Goal: Navigation & Orientation: Understand site structure

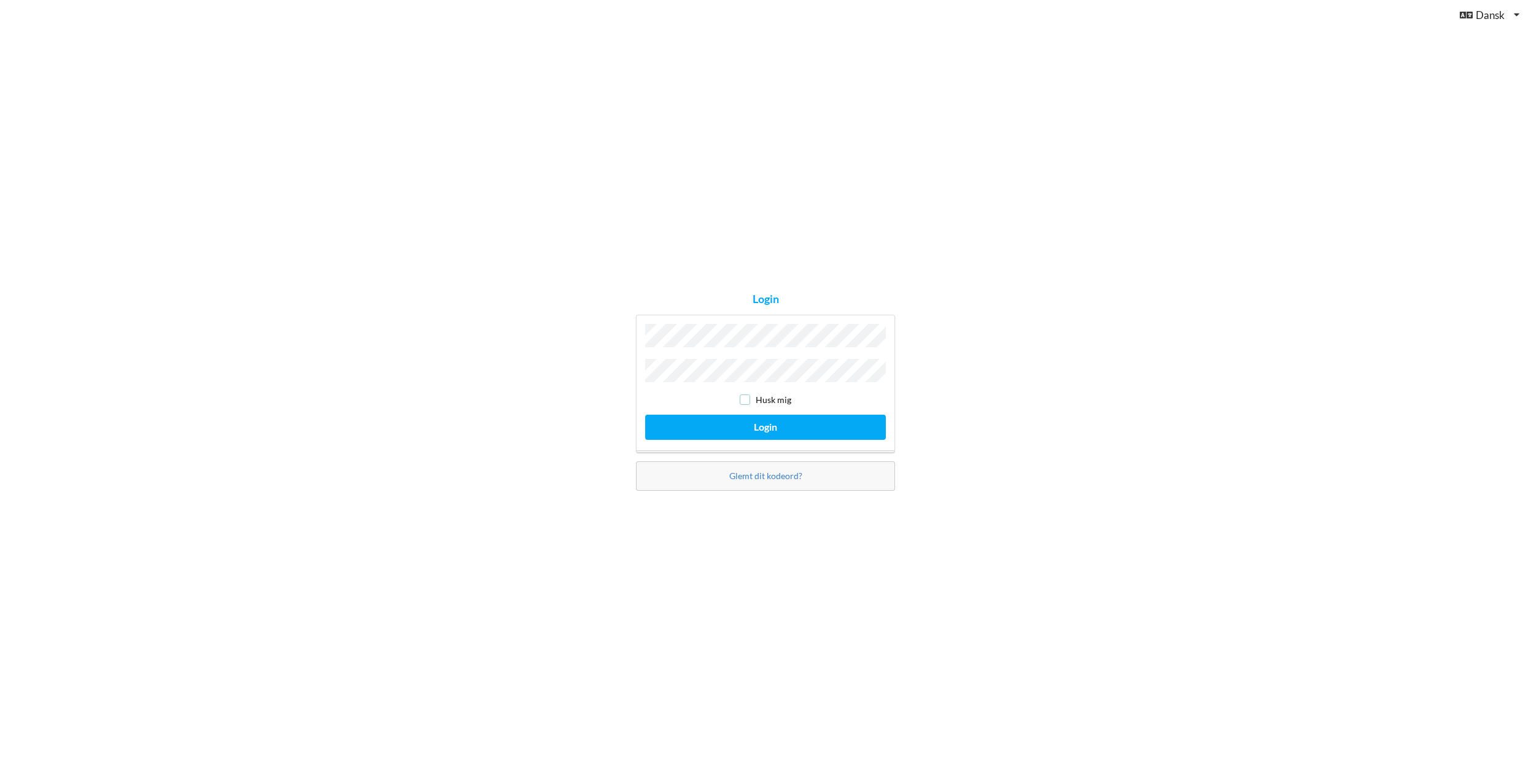
click at [748, 399] on input "checkbox" at bounding box center [745, 399] width 11 height 11
checkbox input "true"
click at [737, 420] on button "Login" at bounding box center [766, 428] width 241 height 26
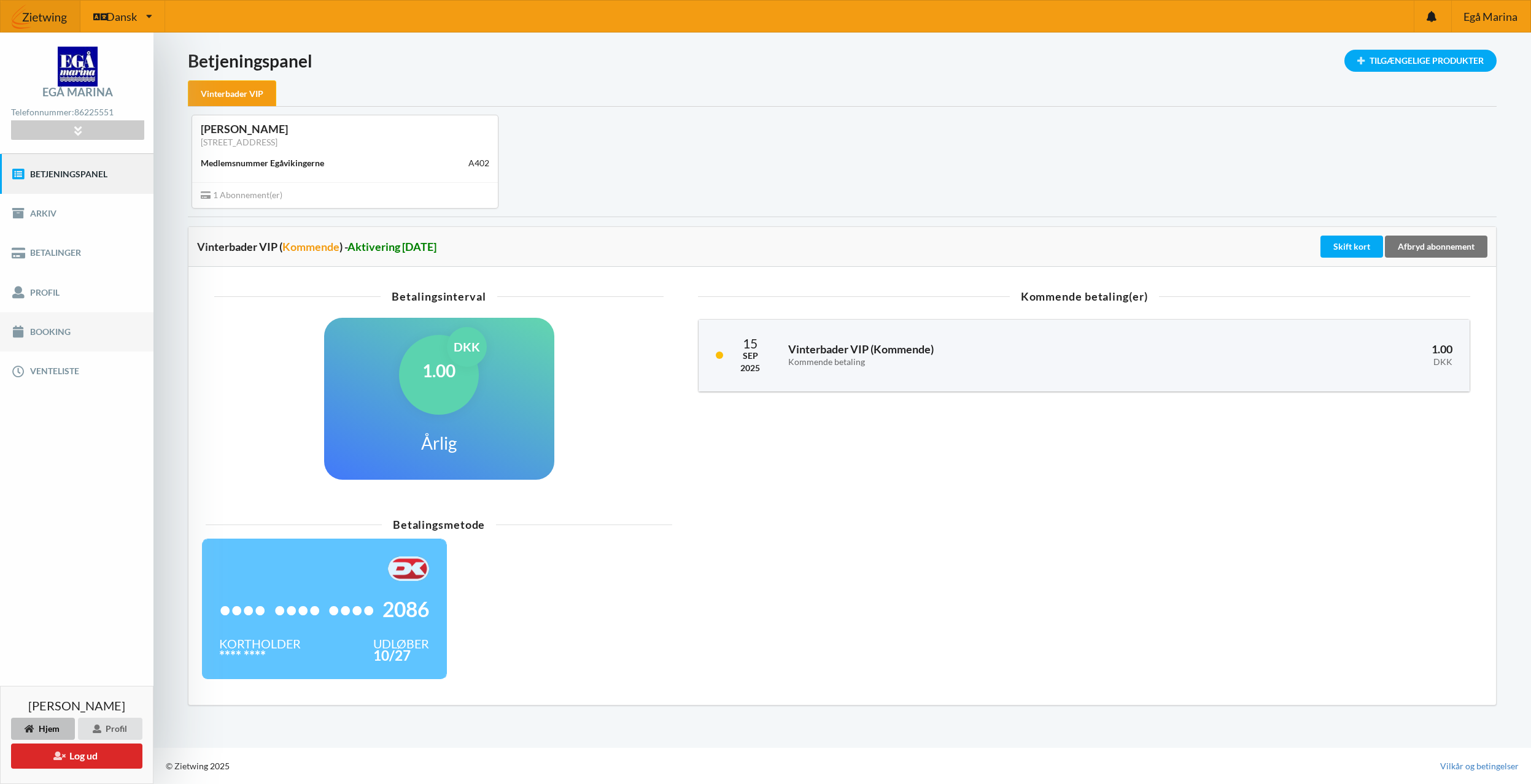
click at [63, 334] on link "Booking" at bounding box center [77, 332] width 154 height 39
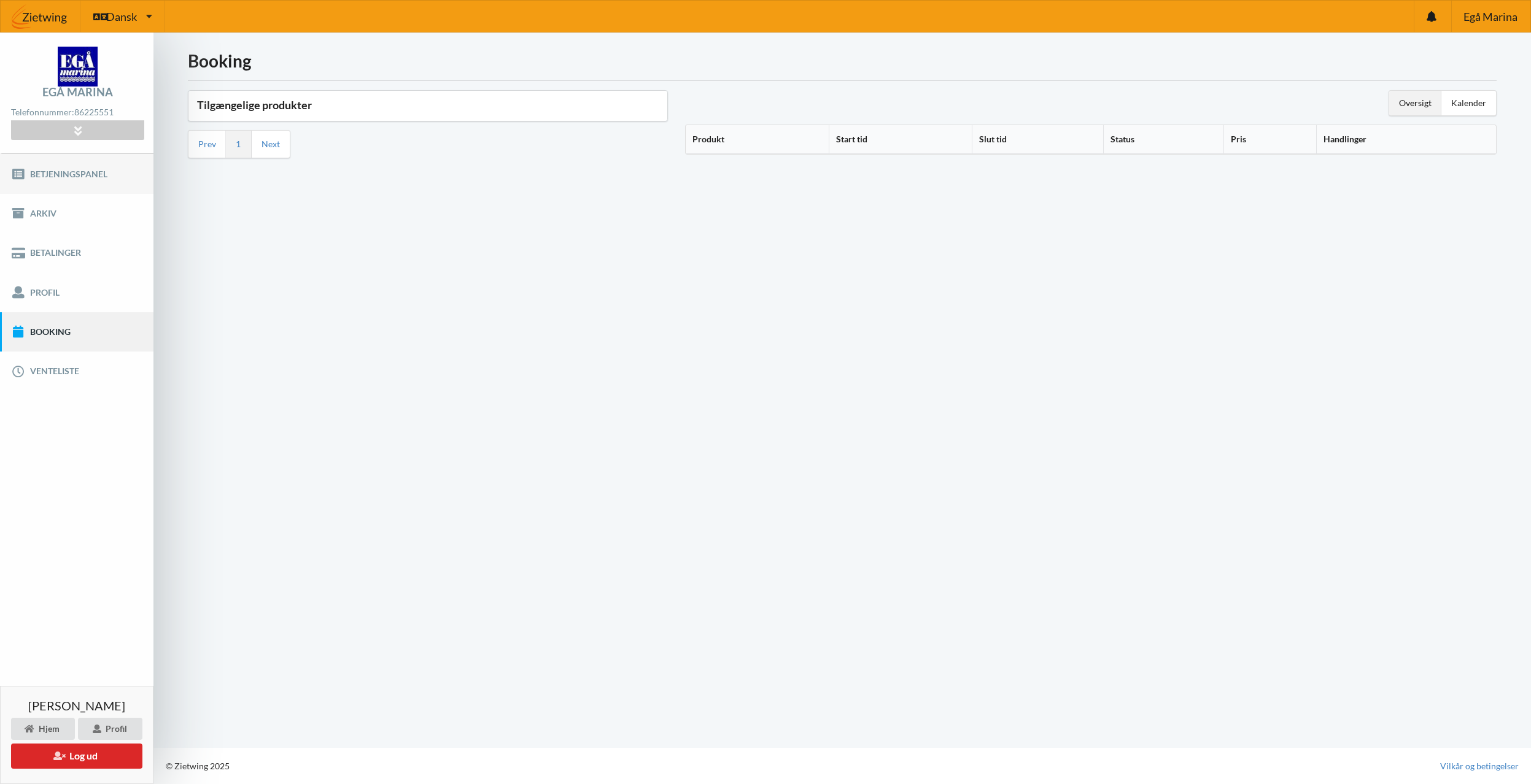
click at [79, 179] on link "Betjeningspanel" at bounding box center [77, 174] width 154 height 39
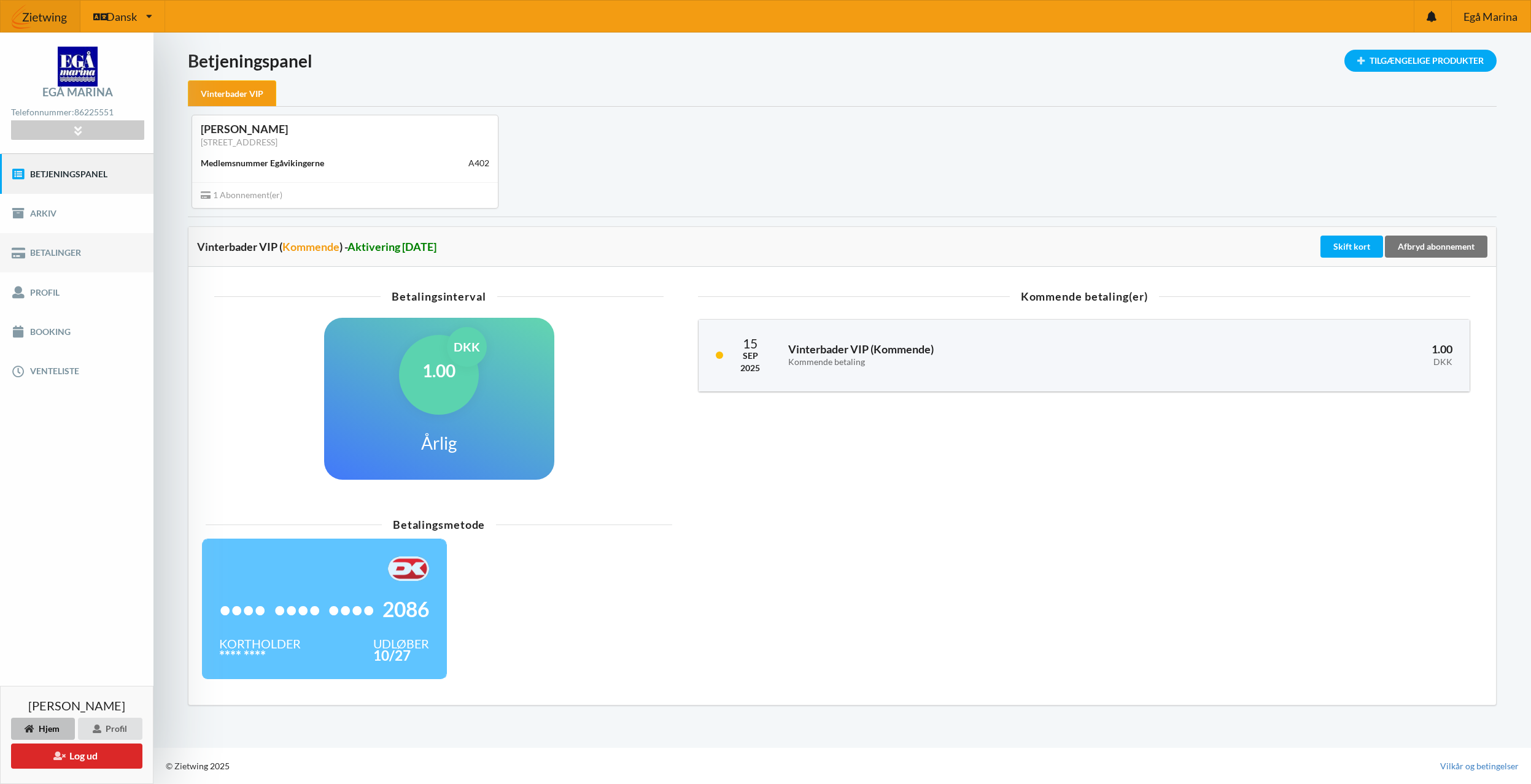
click at [71, 251] on link "Betalinger" at bounding box center [77, 252] width 154 height 39
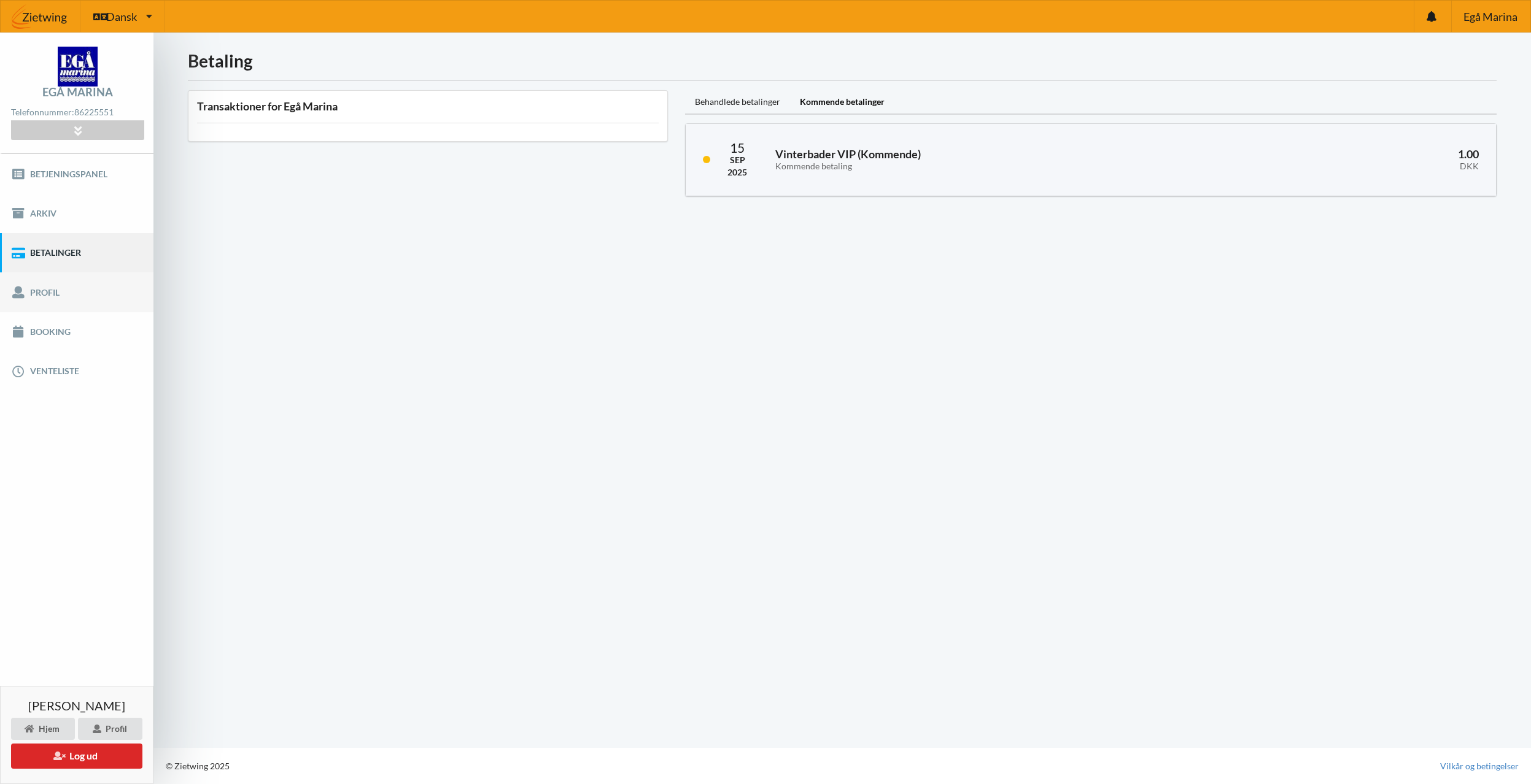
click at [56, 288] on link "Profil" at bounding box center [77, 292] width 154 height 39
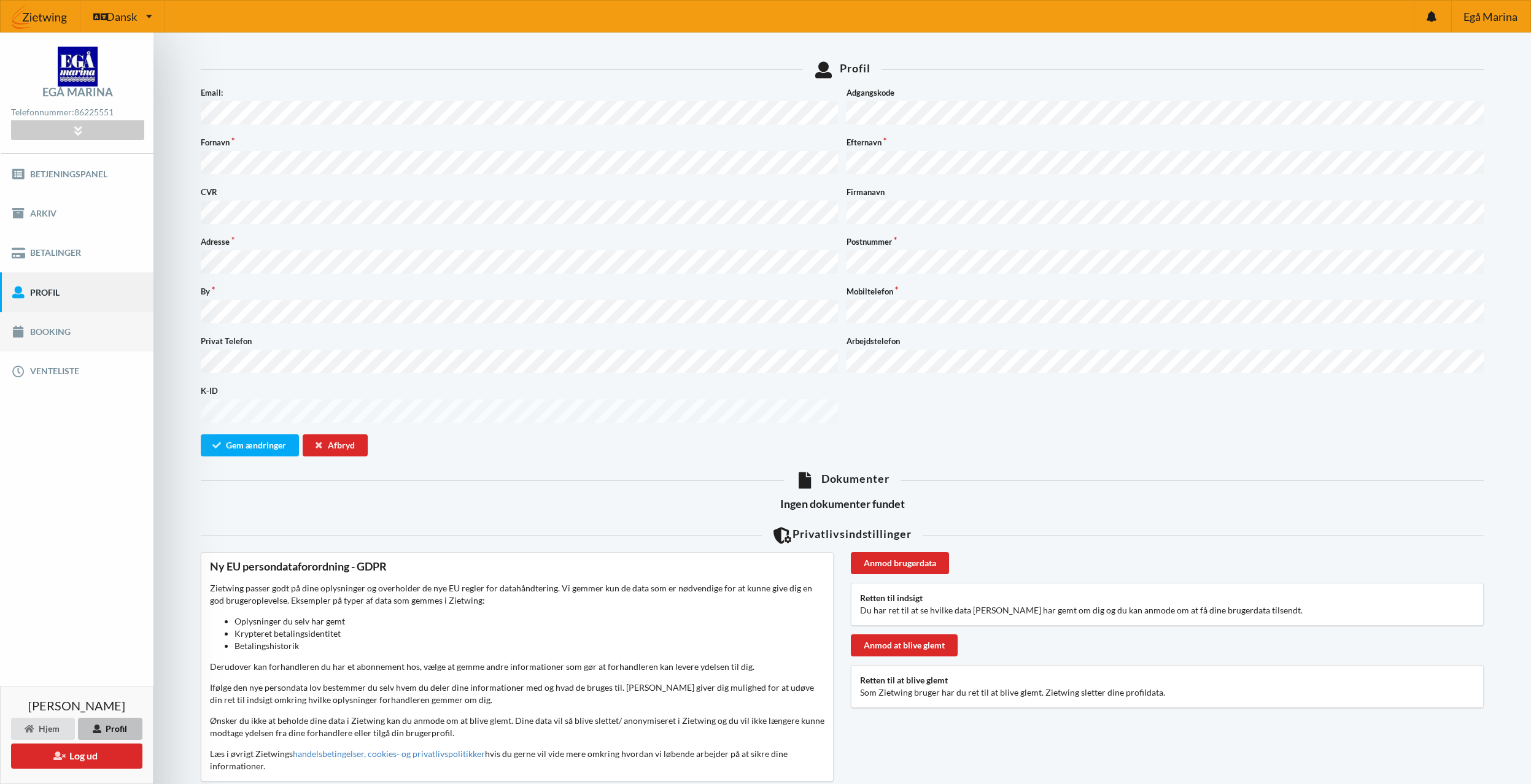
click at [48, 327] on link "Booking" at bounding box center [77, 332] width 154 height 39
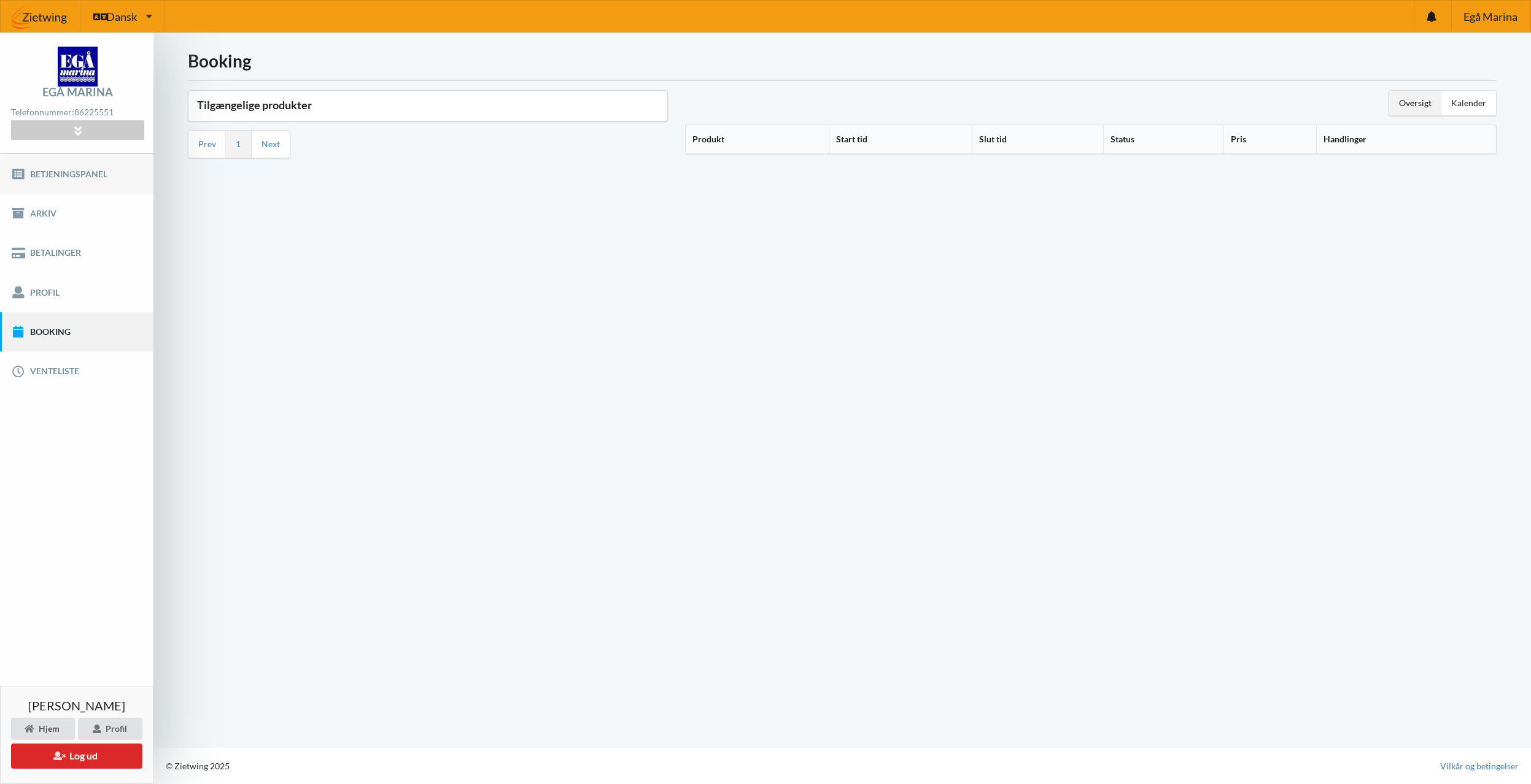
click at [67, 177] on link "Betjeningspanel" at bounding box center [77, 174] width 154 height 39
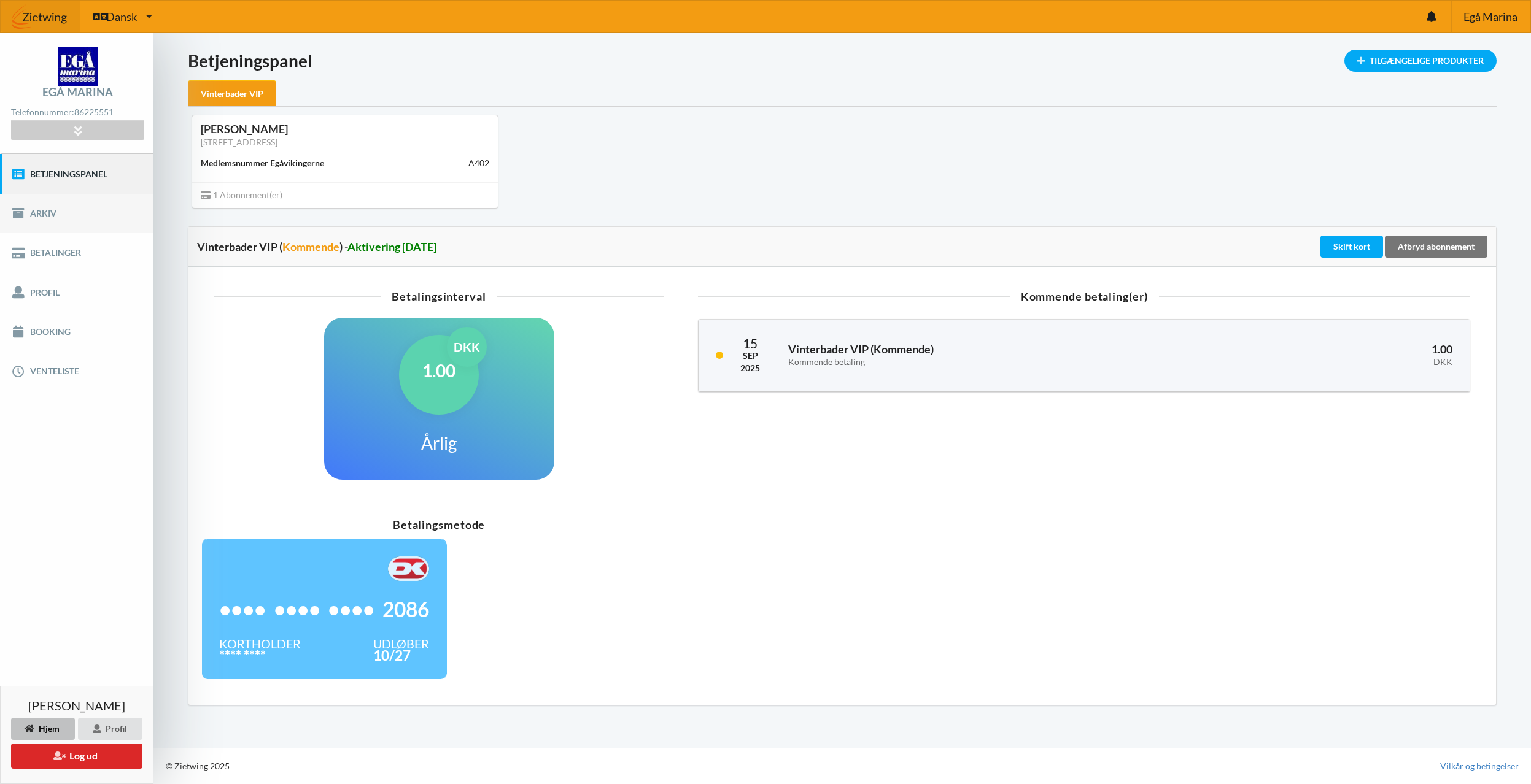
click at [59, 215] on link "Arkiv" at bounding box center [77, 214] width 154 height 39
